Goal: Task Accomplishment & Management: Manage account settings

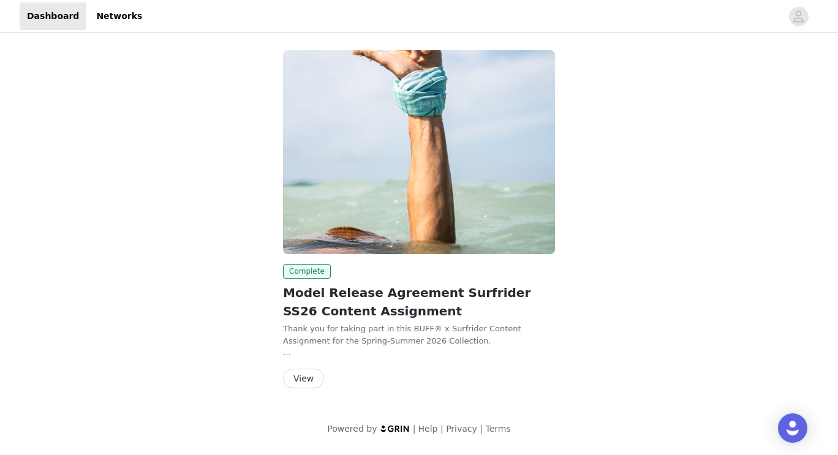
click at [294, 379] on button "View" at bounding box center [303, 379] width 41 height 20
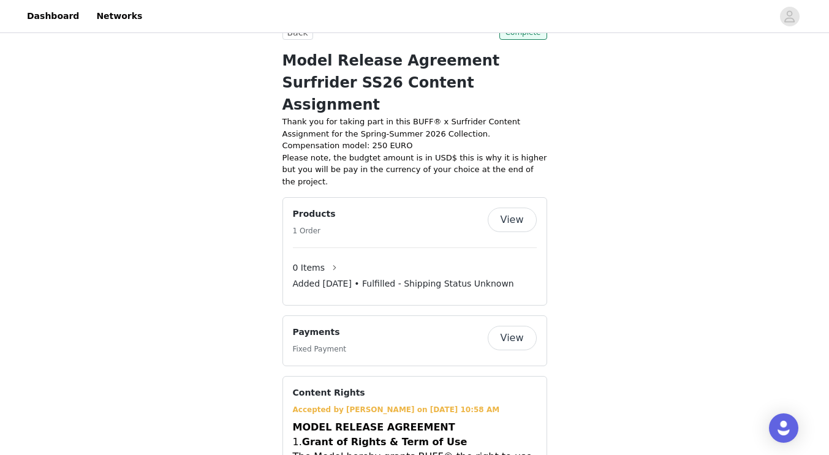
scroll to position [579, 0]
click at [521, 327] on button "View" at bounding box center [512, 339] width 49 height 25
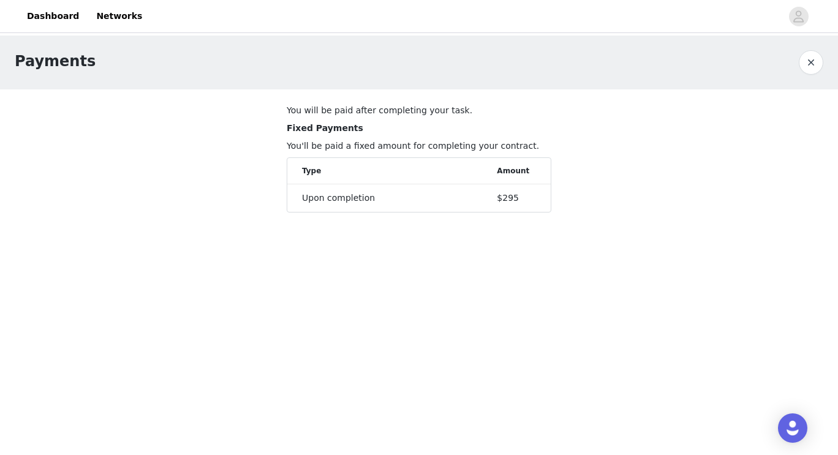
click at [810, 63] on button "button" at bounding box center [811, 62] width 25 height 25
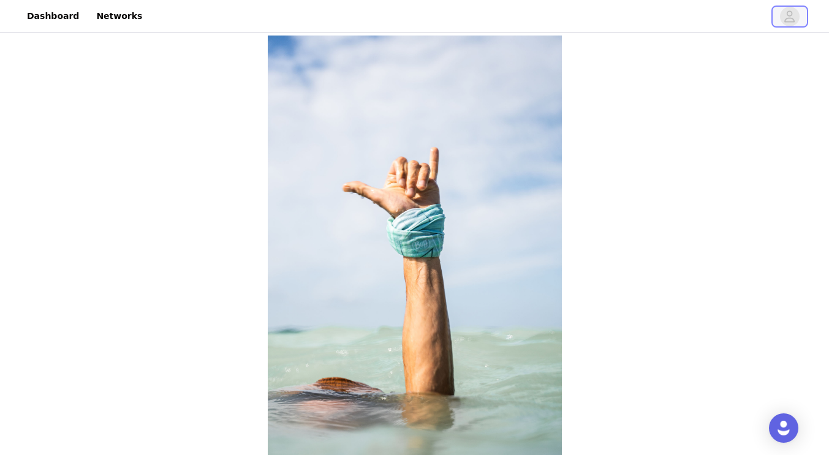
click at [793, 15] on icon "avatar" at bounding box center [790, 17] width 12 height 20
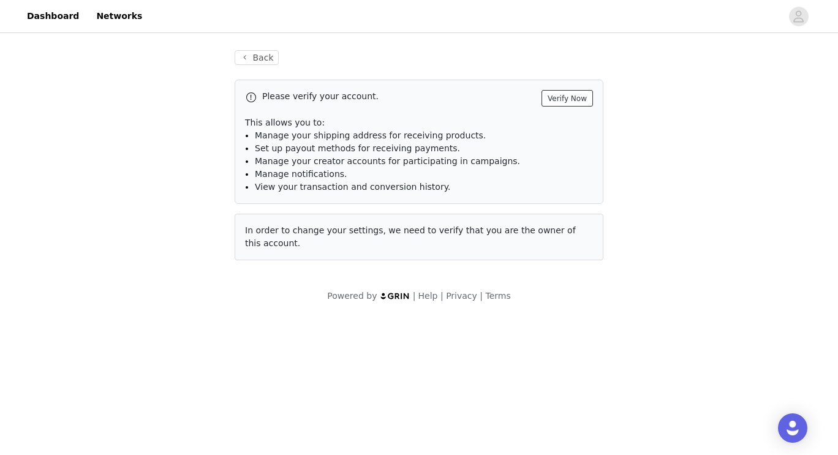
click at [588, 104] on button "Verify Now" at bounding box center [567, 98] width 51 height 17
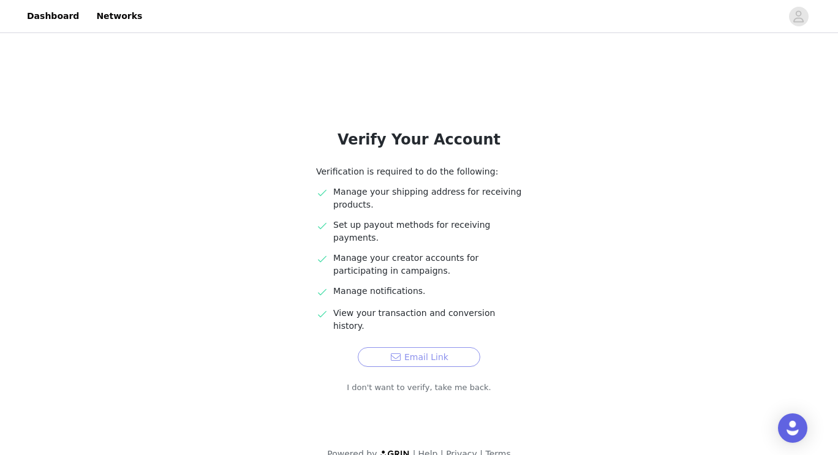
click at [405, 348] on button "Email Link" at bounding box center [419, 358] width 123 height 20
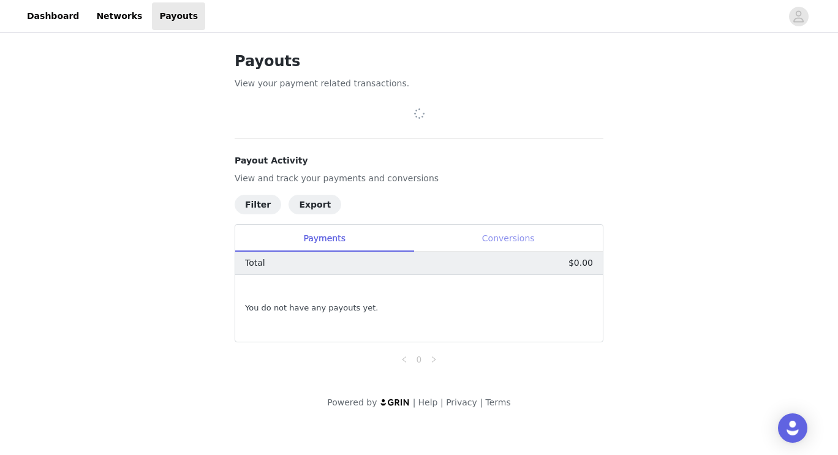
click at [491, 245] on div "Conversions" at bounding box center [508, 239] width 189 height 28
click at [335, 248] on div "Payments" at bounding box center [324, 239] width 178 height 28
click at [796, 15] on icon "avatar" at bounding box center [799, 17] width 12 height 20
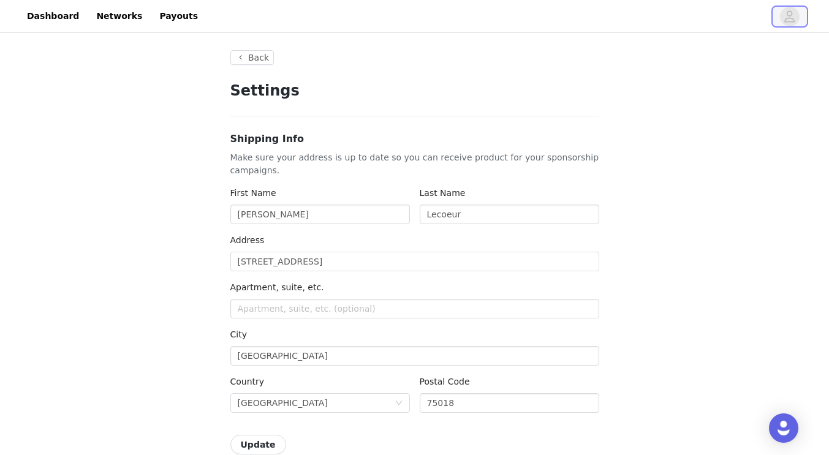
type input "+1 ([GEOGRAPHIC_DATA])"
click at [152, 18] on link "Payouts" at bounding box center [178, 16] width 53 height 28
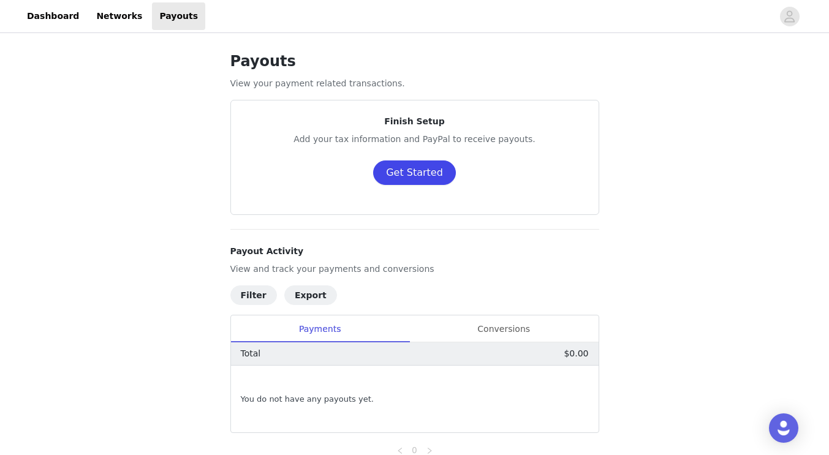
click at [410, 179] on button "Get Started" at bounding box center [414, 173] width 83 height 25
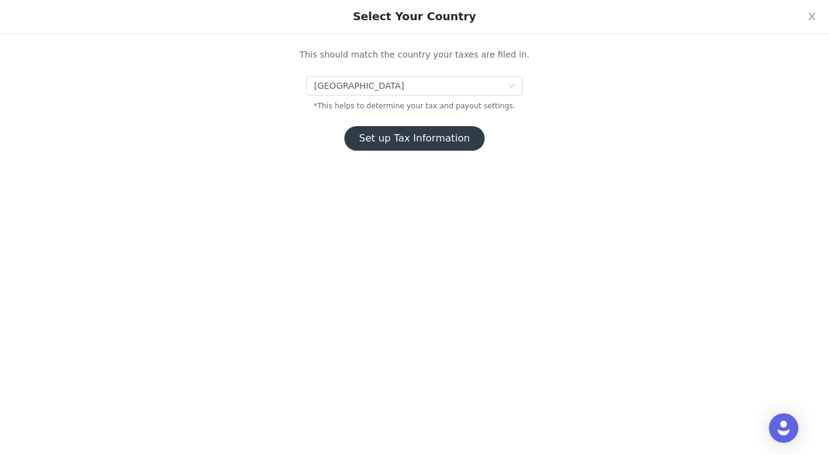
click at [409, 139] on button "Set up Tax Information" at bounding box center [414, 138] width 140 height 25
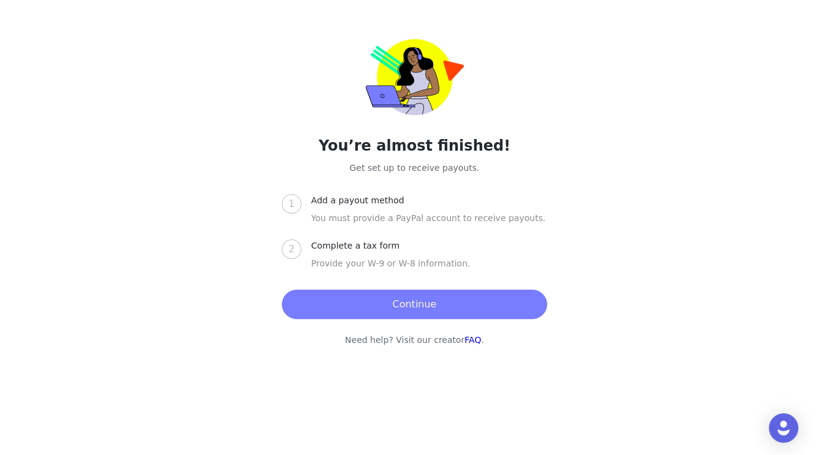
click at [412, 88] on div "You’re almost finished! Get set up to receive payouts. 1 Add a payout method Yo…" at bounding box center [414, 227] width 829 height 455
click at [333, 308] on button "Continue" at bounding box center [414, 304] width 265 height 29
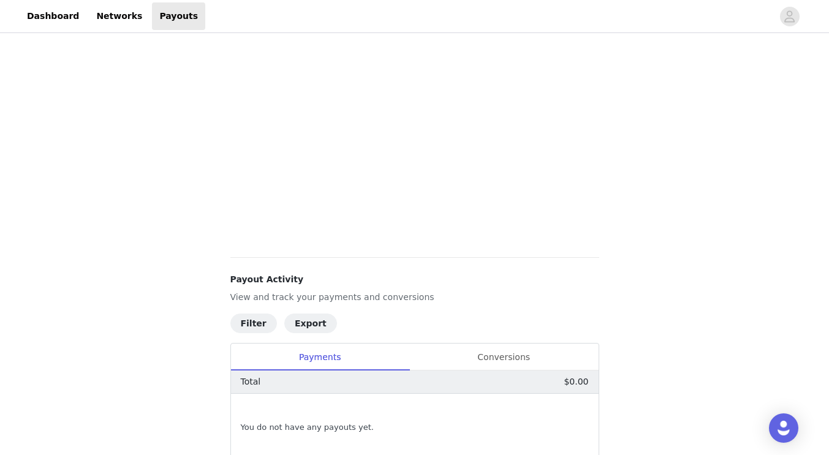
scroll to position [323, 0]
